Goal: Manage account settings

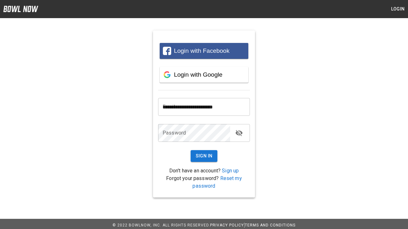
type input "**********"
click at [204, 156] on button "Sign In" at bounding box center [203, 156] width 27 height 12
